Goal: Task Accomplishment & Management: Manage account settings

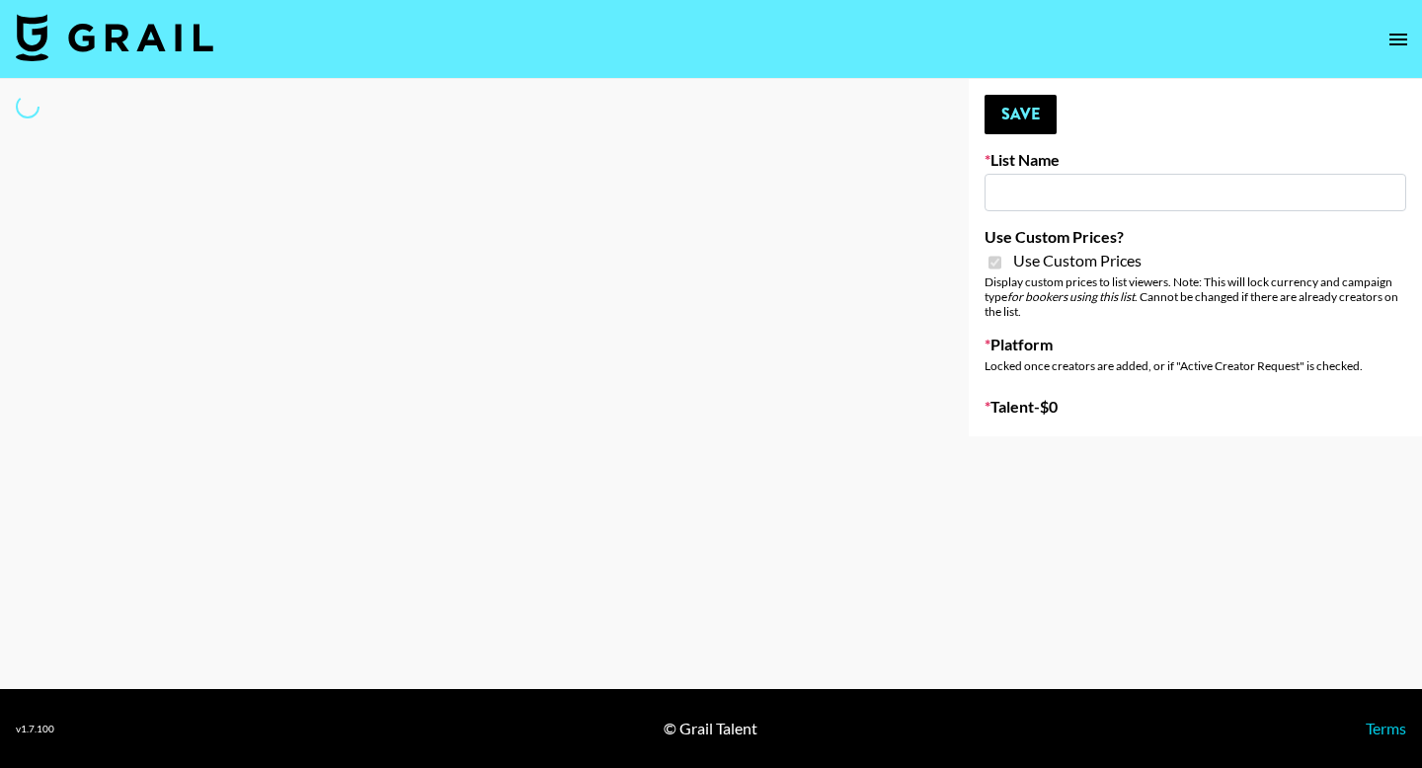
type input "Redence Beauty"
checkbox input "true"
select select "Brand"
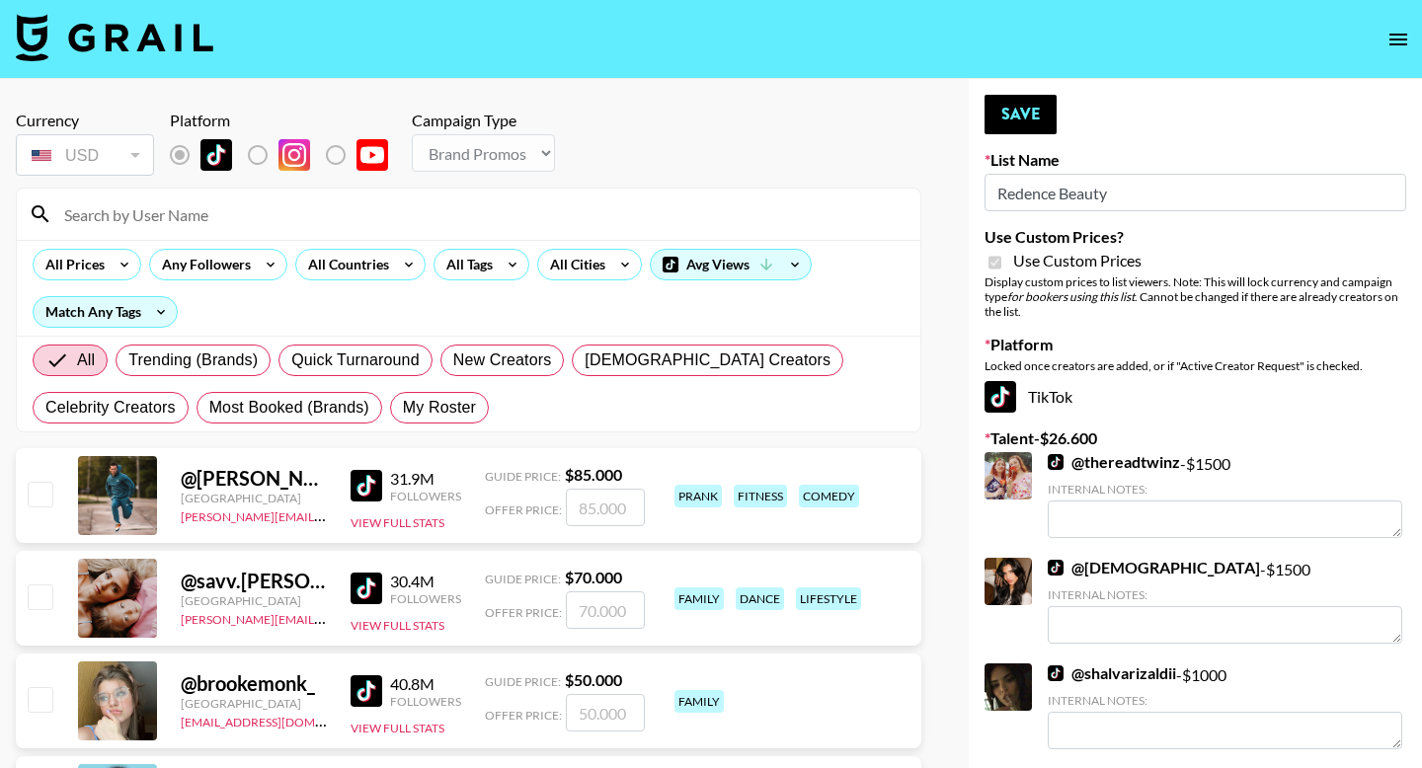
click at [108, 217] on input at bounding box center [480, 214] width 856 height 32
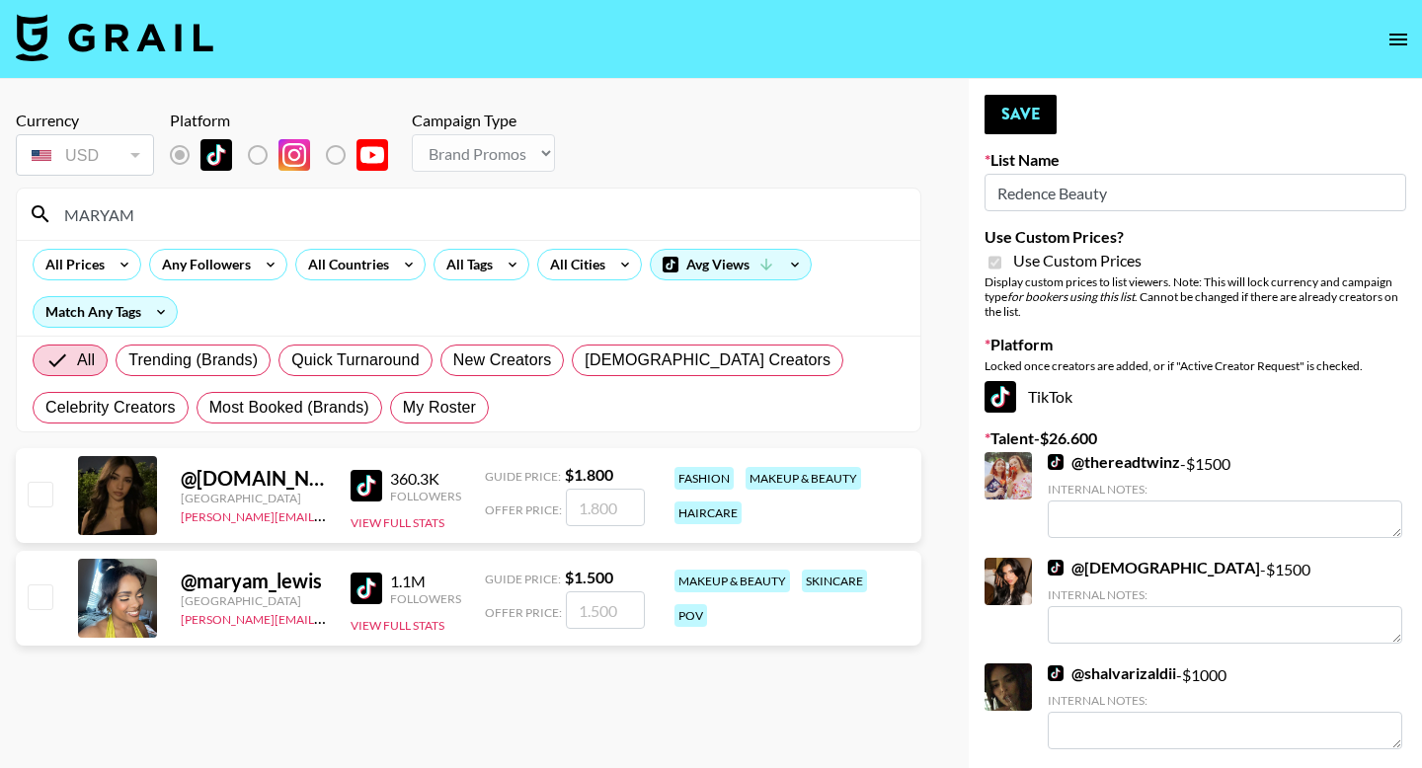
type input "MARYAM"
click at [51, 493] on input "checkbox" at bounding box center [40, 494] width 24 height 24
checkbox input "true"
type input "1800"
click at [1016, 114] on button "Save" at bounding box center [1020, 114] width 72 height 39
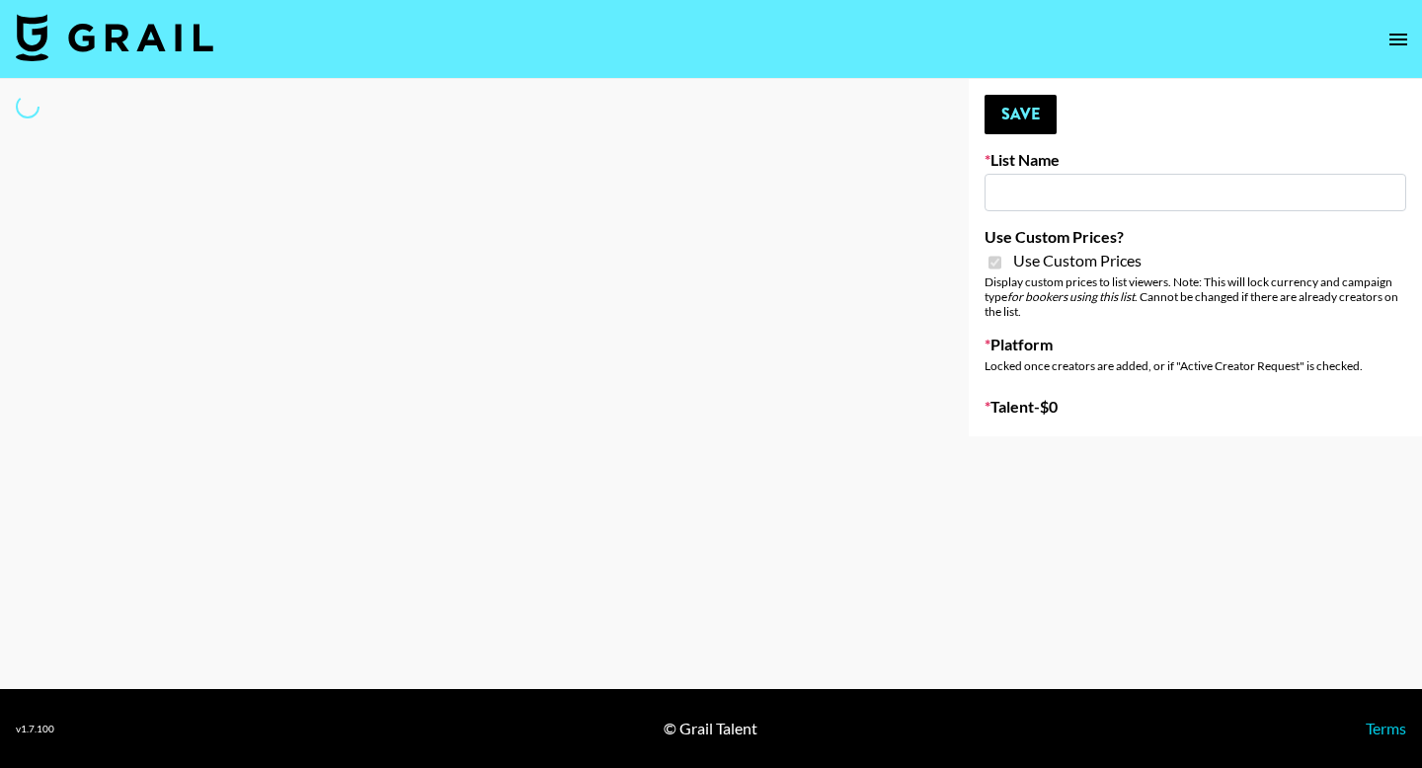
type input "Dime Beauty"
checkbox input "true"
select select "Brand"
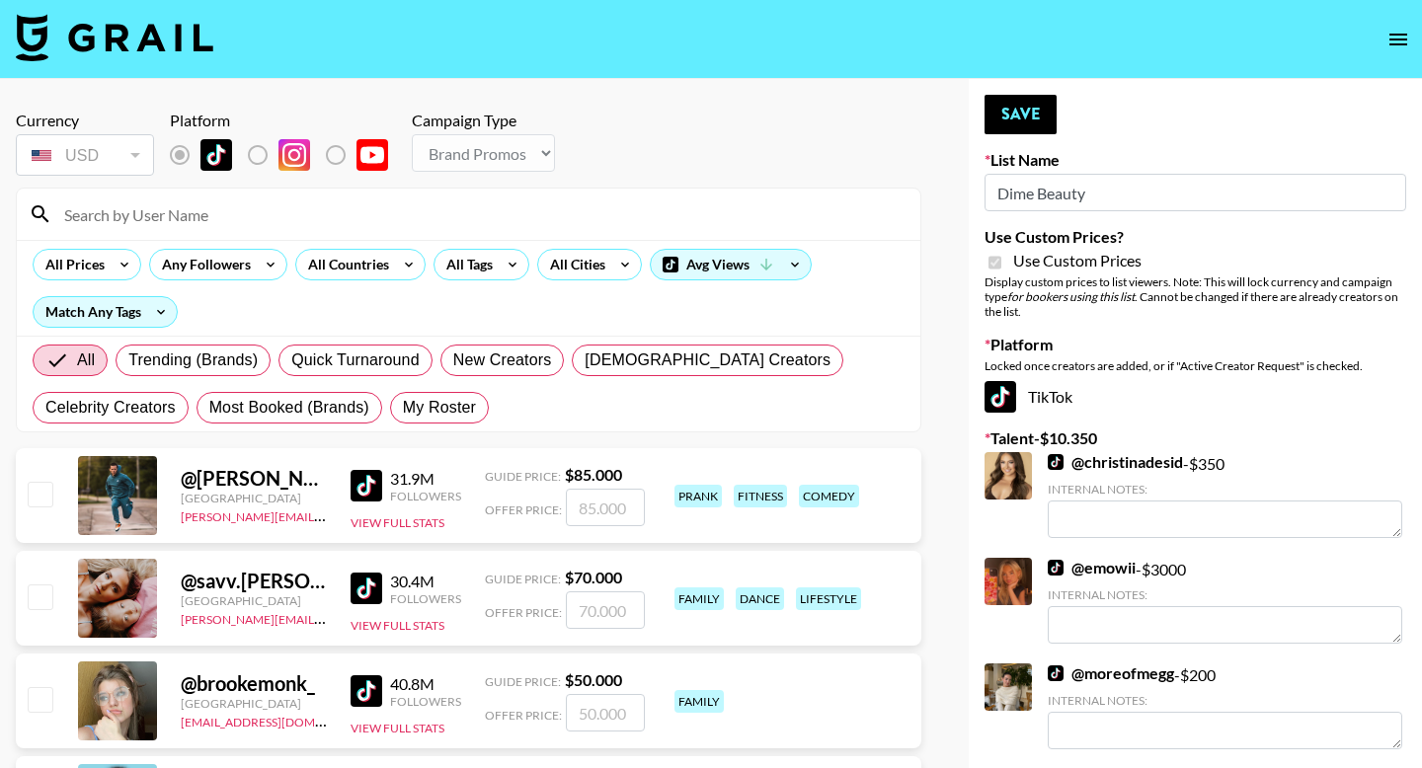
click at [127, 203] on input at bounding box center [480, 214] width 856 height 32
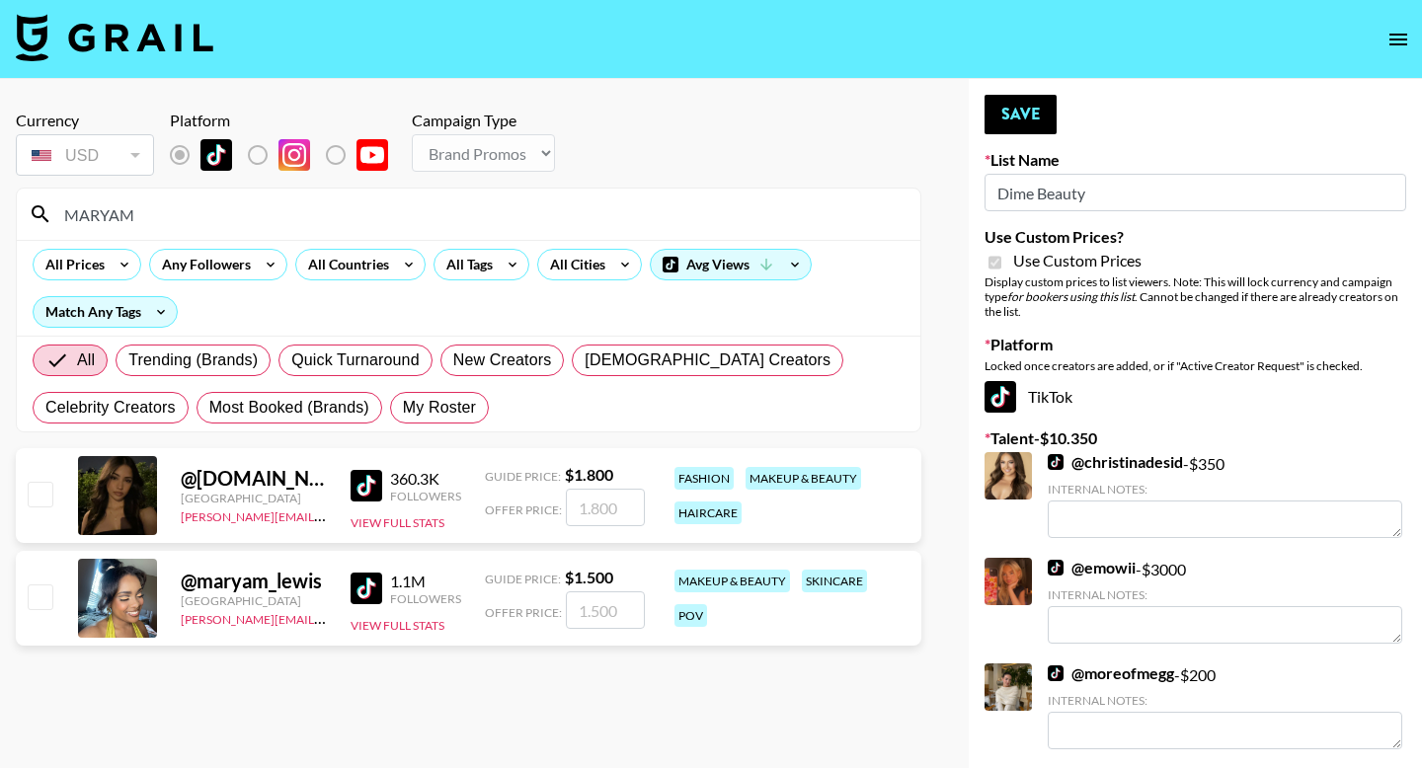
type input "MARYAM"
click at [39, 502] on input "checkbox" at bounding box center [40, 494] width 24 height 24
checkbox input "true"
type input "1800"
click at [1017, 129] on button "Save" at bounding box center [1020, 114] width 72 height 39
